Goal: Task Accomplishment & Management: Manage account settings

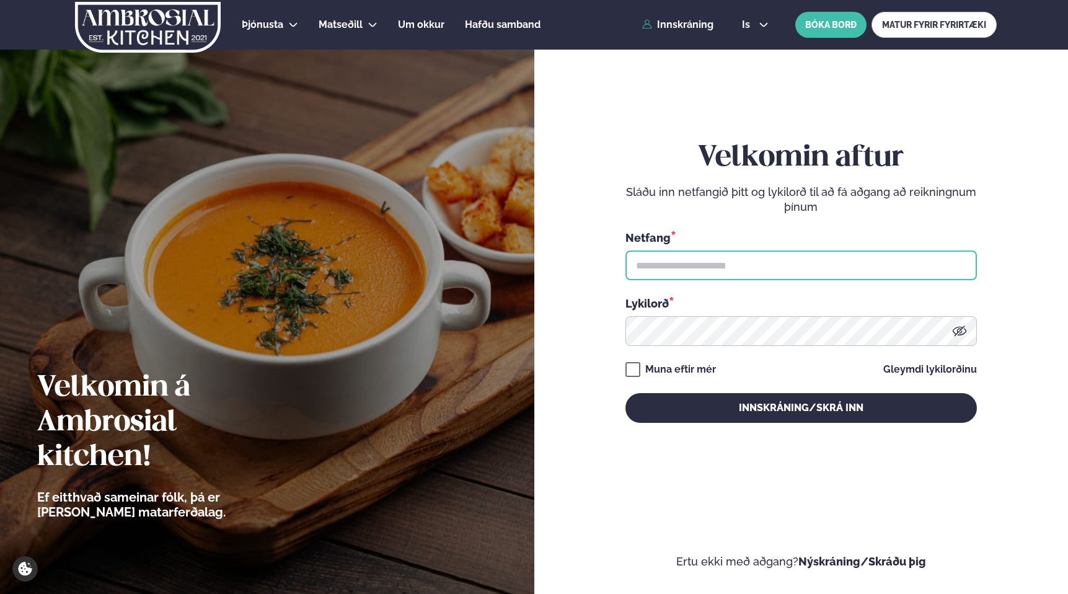
click at [823, 253] on input "text" at bounding box center [800, 265] width 351 height 30
type input "**********"
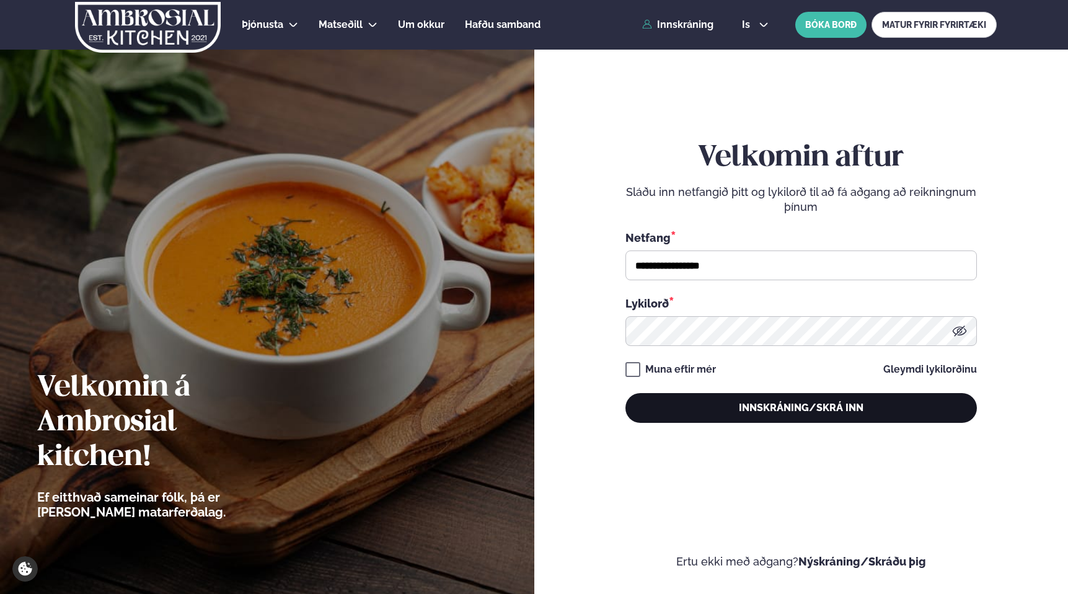
click at [843, 401] on button "Innskráning/Skrá inn" at bounding box center [800, 408] width 351 height 30
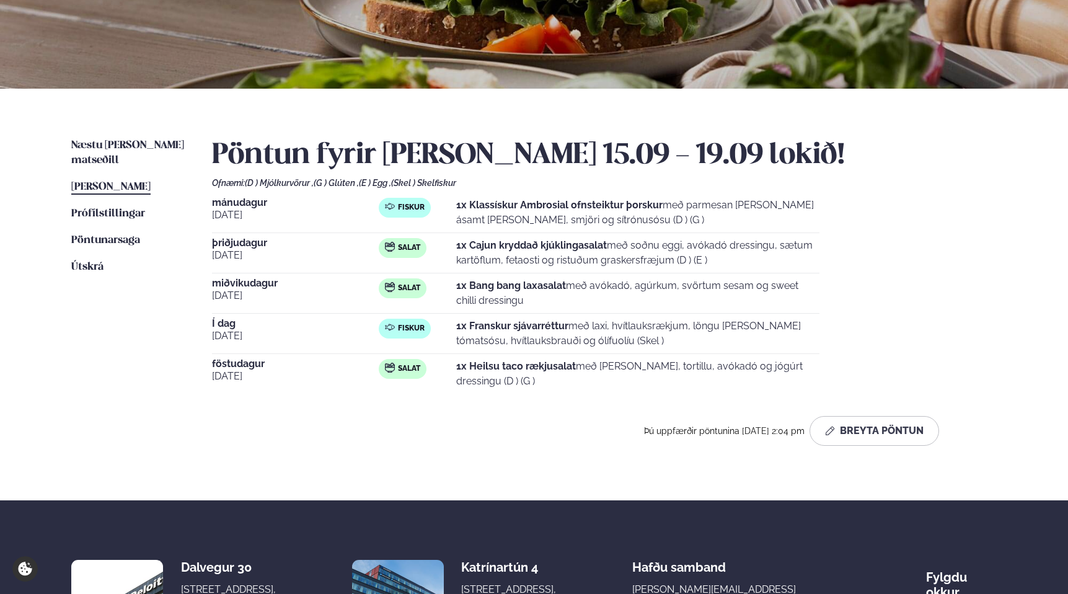
scroll to position [192, 0]
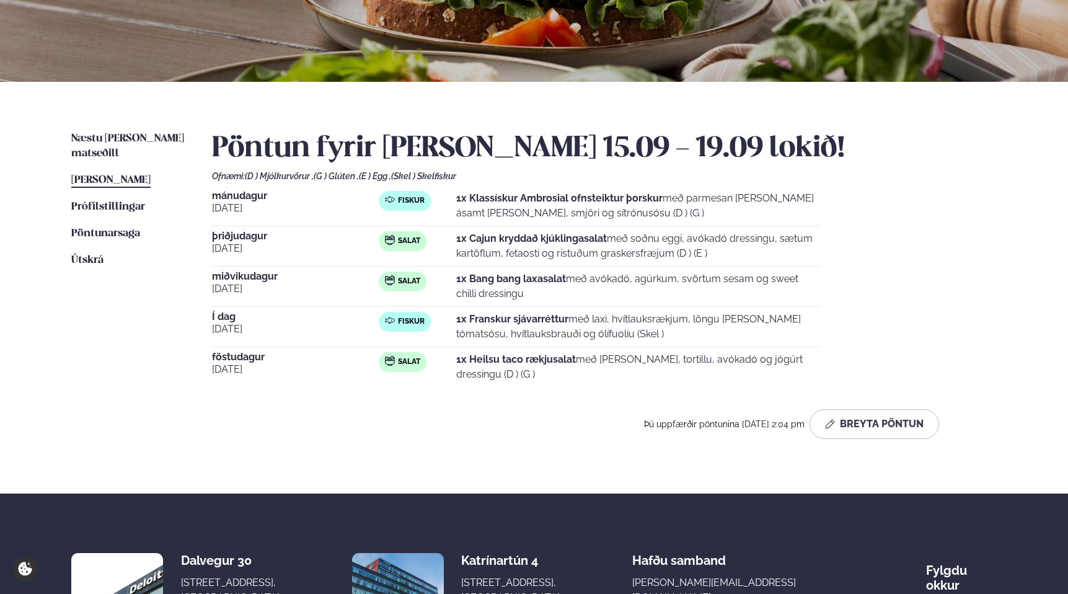
click at [123, 130] on div "Næstu [PERSON_NAME] matseðill Næsta vika [PERSON_NAME] matseðill [PERSON_NAME] …" at bounding box center [533, 287] width 999 height 411
click at [120, 136] on span "Næstu [PERSON_NAME] matseðill" at bounding box center [127, 145] width 113 height 25
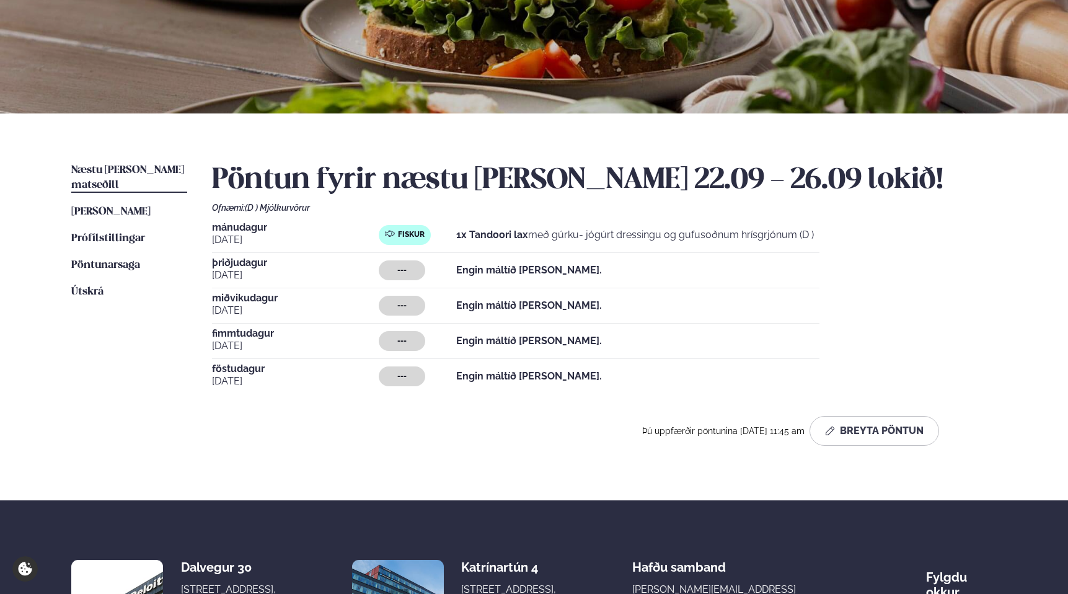
scroll to position [177, 0]
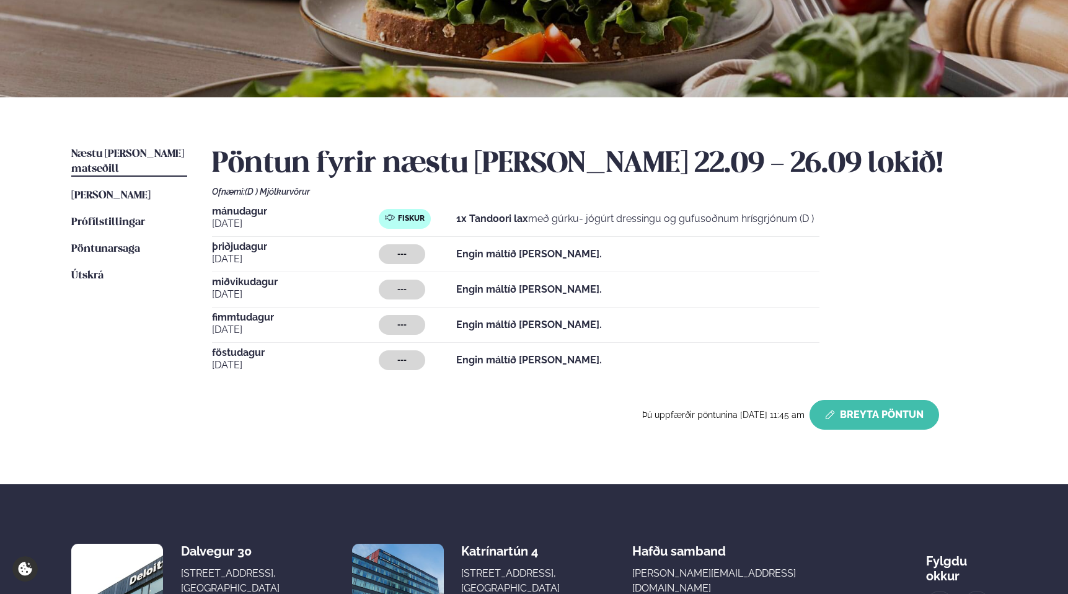
click at [887, 415] on button "Breyta Pöntun" at bounding box center [873, 415] width 129 height 30
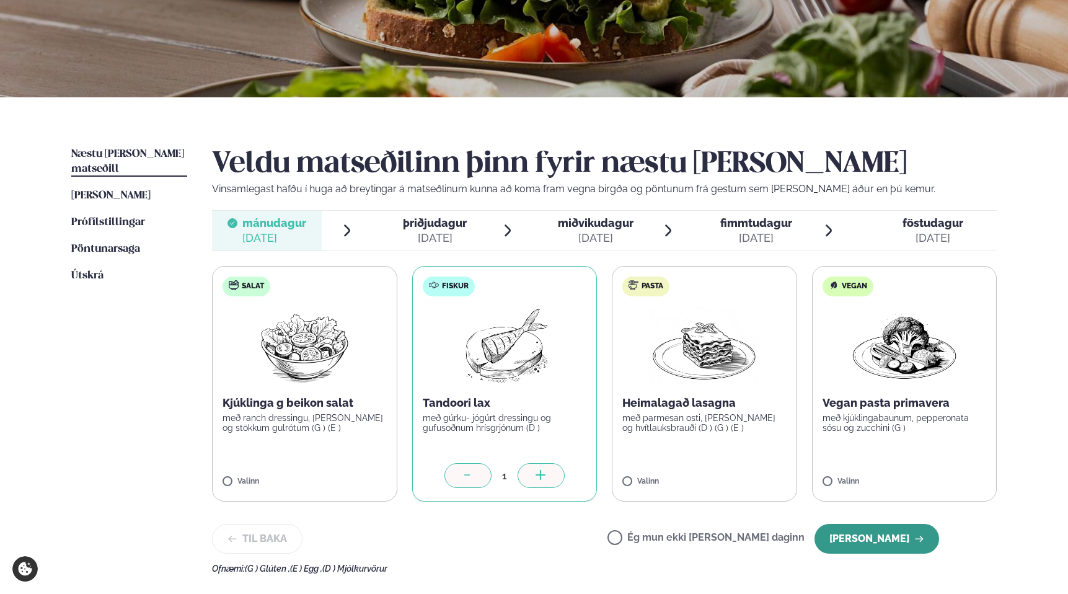
click at [891, 535] on button "[PERSON_NAME]" at bounding box center [876, 539] width 125 height 30
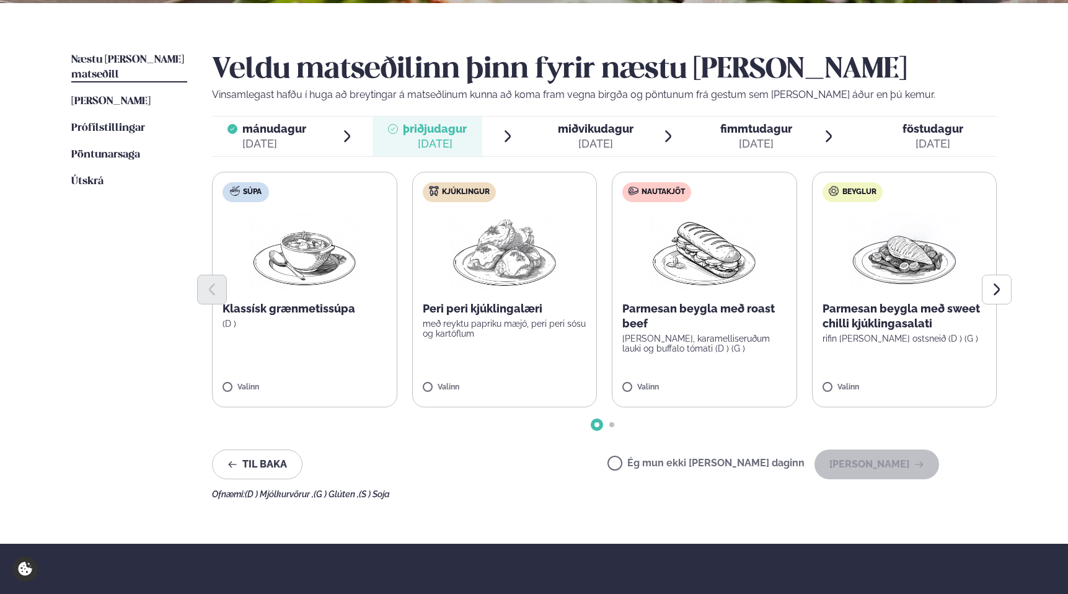
scroll to position [270, 0]
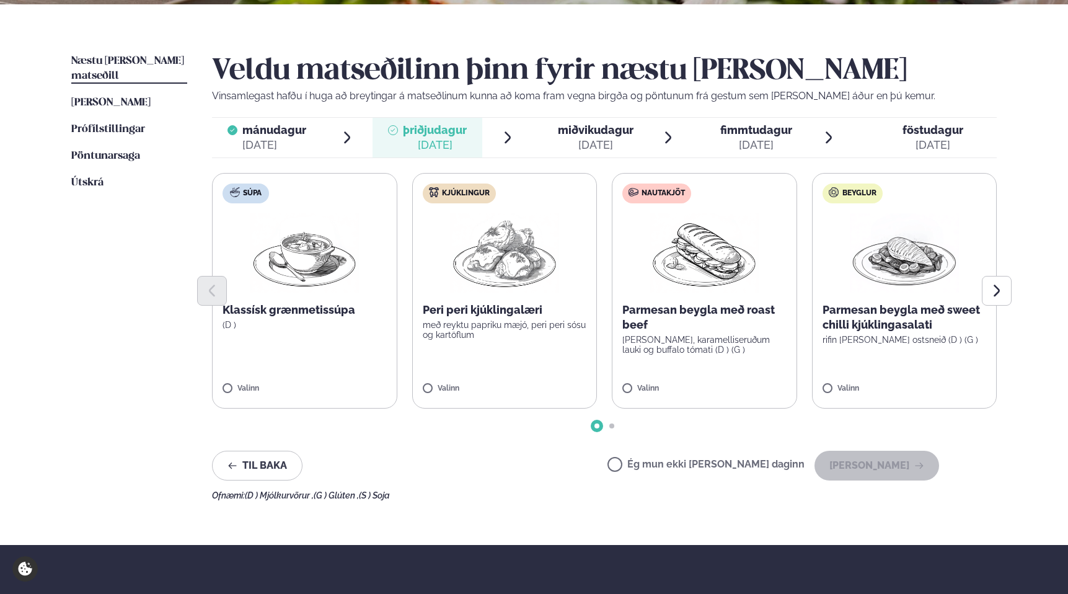
click at [511, 251] on img at bounding box center [504, 252] width 109 height 79
click at [879, 453] on button "[PERSON_NAME]" at bounding box center [876, 465] width 125 height 30
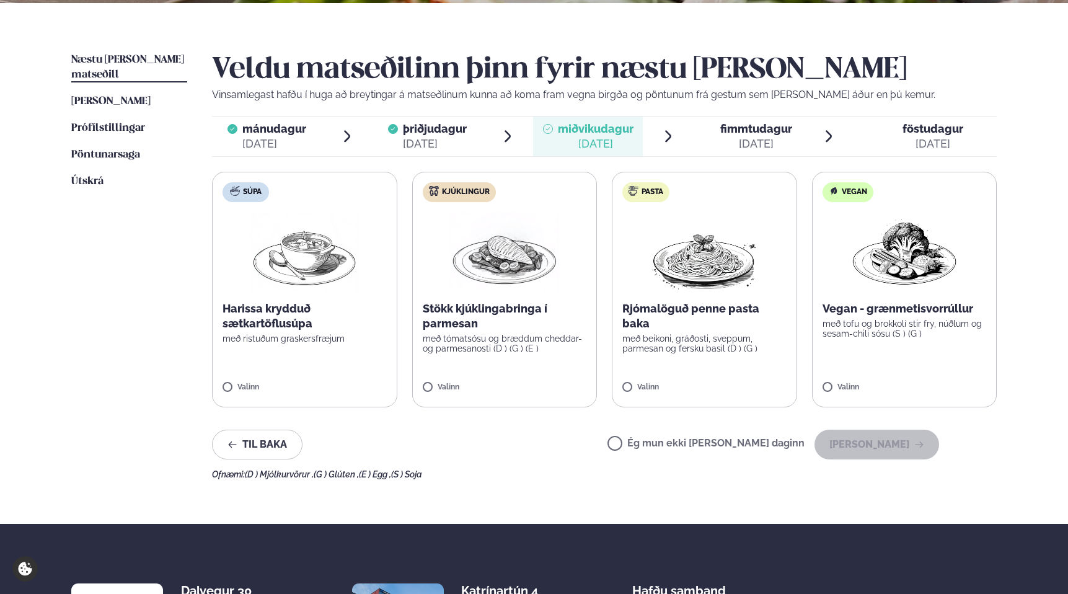
scroll to position [270, 0]
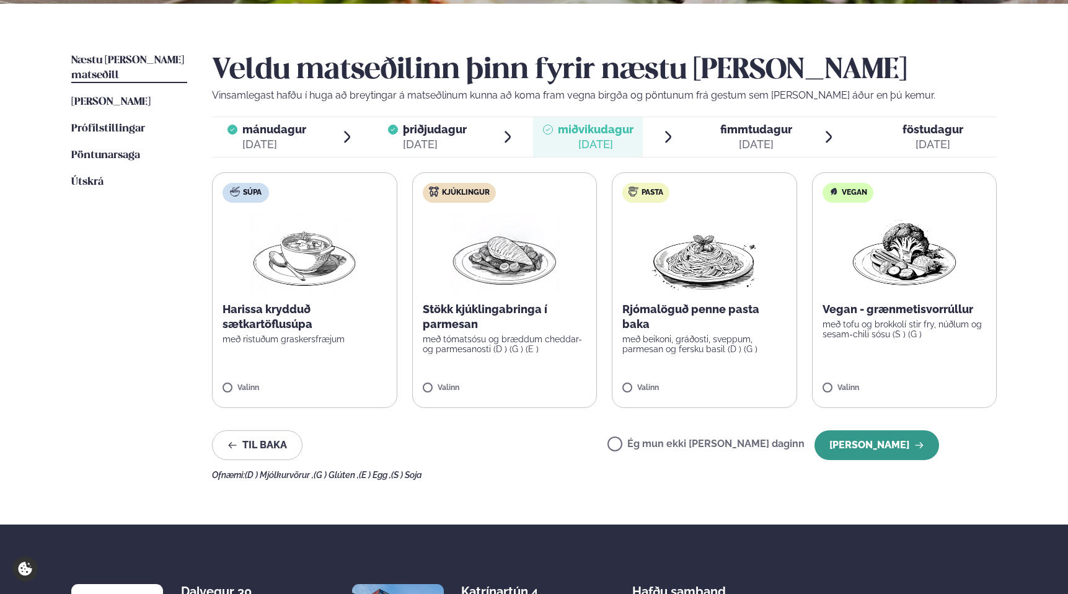
click at [885, 445] on button "[PERSON_NAME]" at bounding box center [876, 445] width 125 height 30
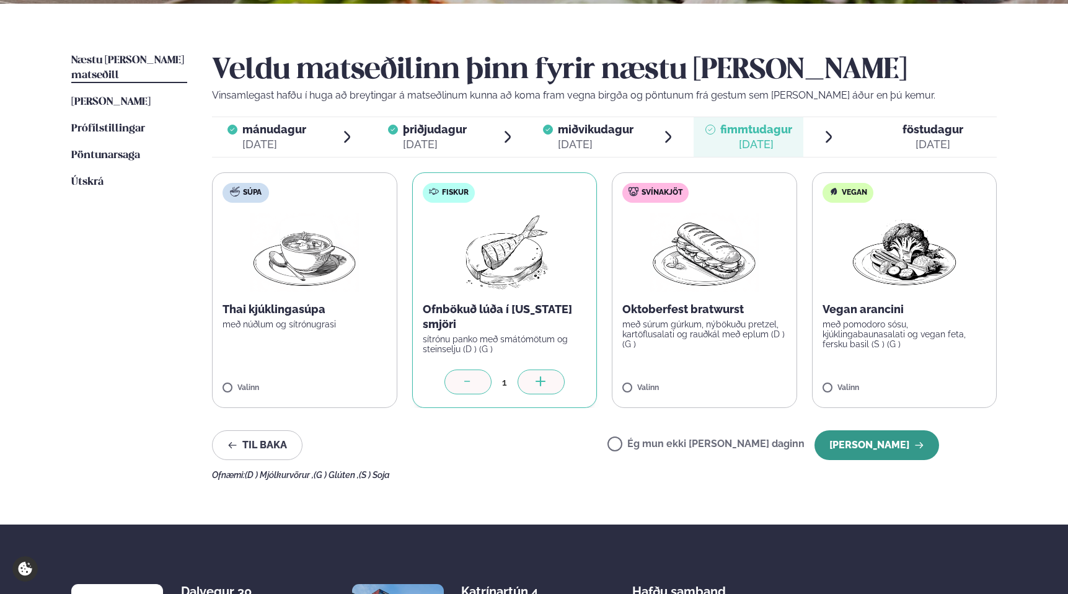
click at [895, 447] on button "[PERSON_NAME]" at bounding box center [876, 445] width 125 height 30
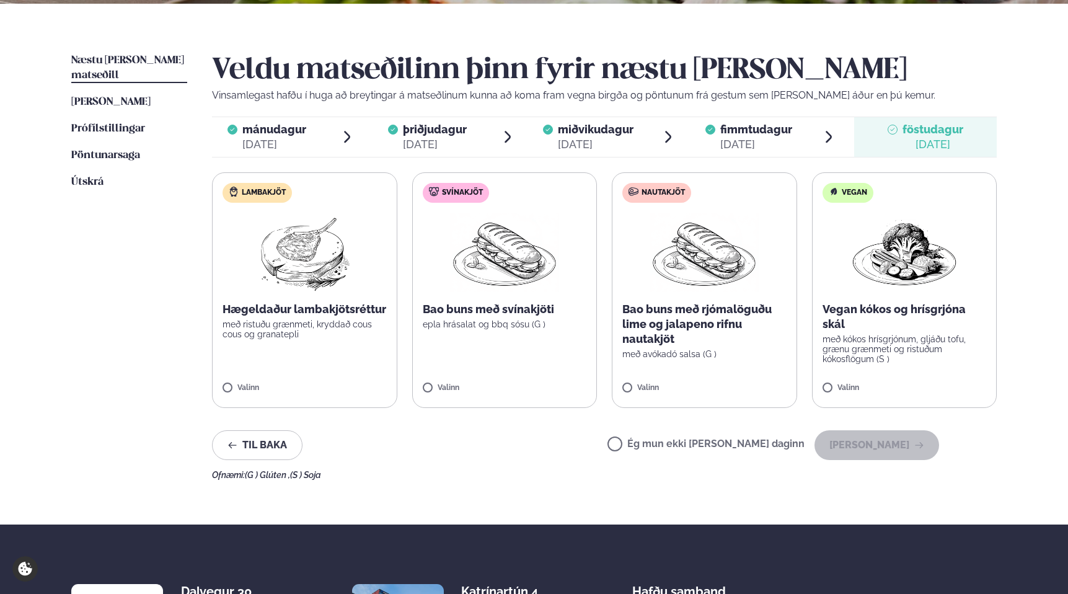
click at [276, 361] on label "Lambakjöt Hægeldaður lambakjötsréttur með ristuðu grænmeti, kryddað cous cous o…" at bounding box center [304, 289] width 185 height 235
click at [914, 441] on button "[PERSON_NAME]" at bounding box center [876, 445] width 125 height 30
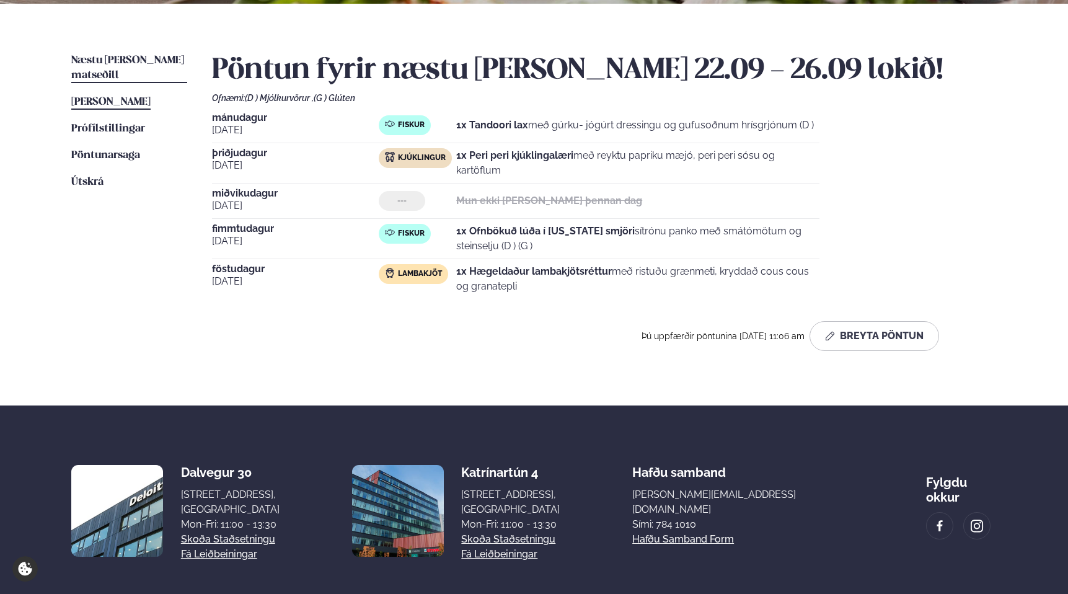
click at [125, 97] on span "[PERSON_NAME]" at bounding box center [110, 102] width 79 height 11
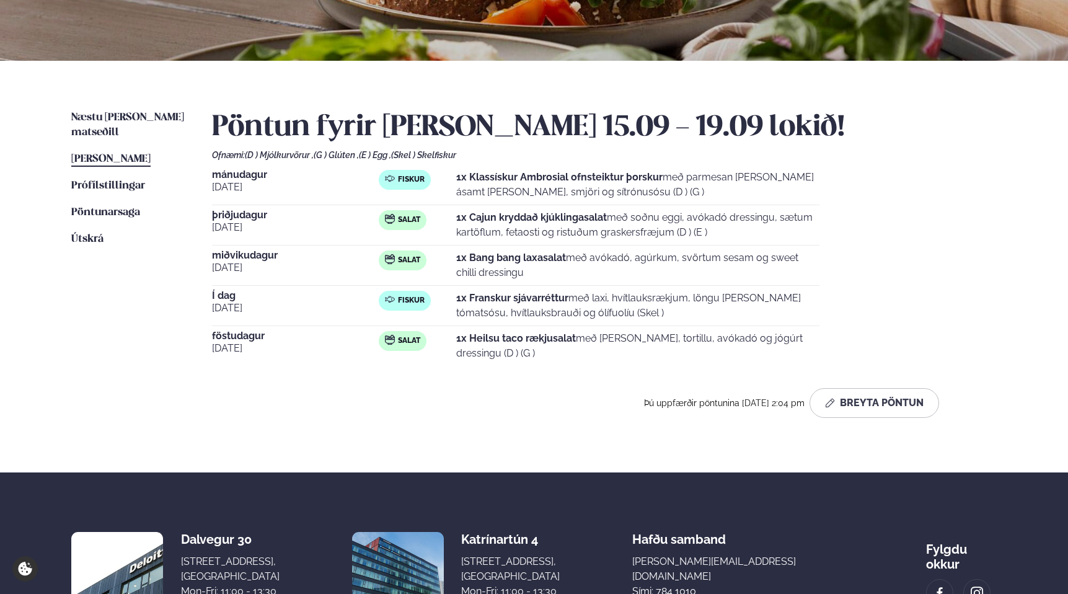
scroll to position [214, 0]
